Goal: Navigation & Orientation: Find specific page/section

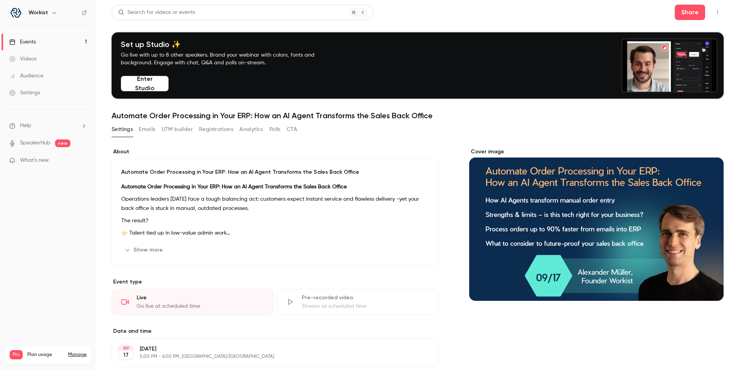
scroll to position [46, 0]
click at [49, 42] on link "Events 1" at bounding box center [48, 41] width 96 height 17
